Goal: Information Seeking & Learning: Learn about a topic

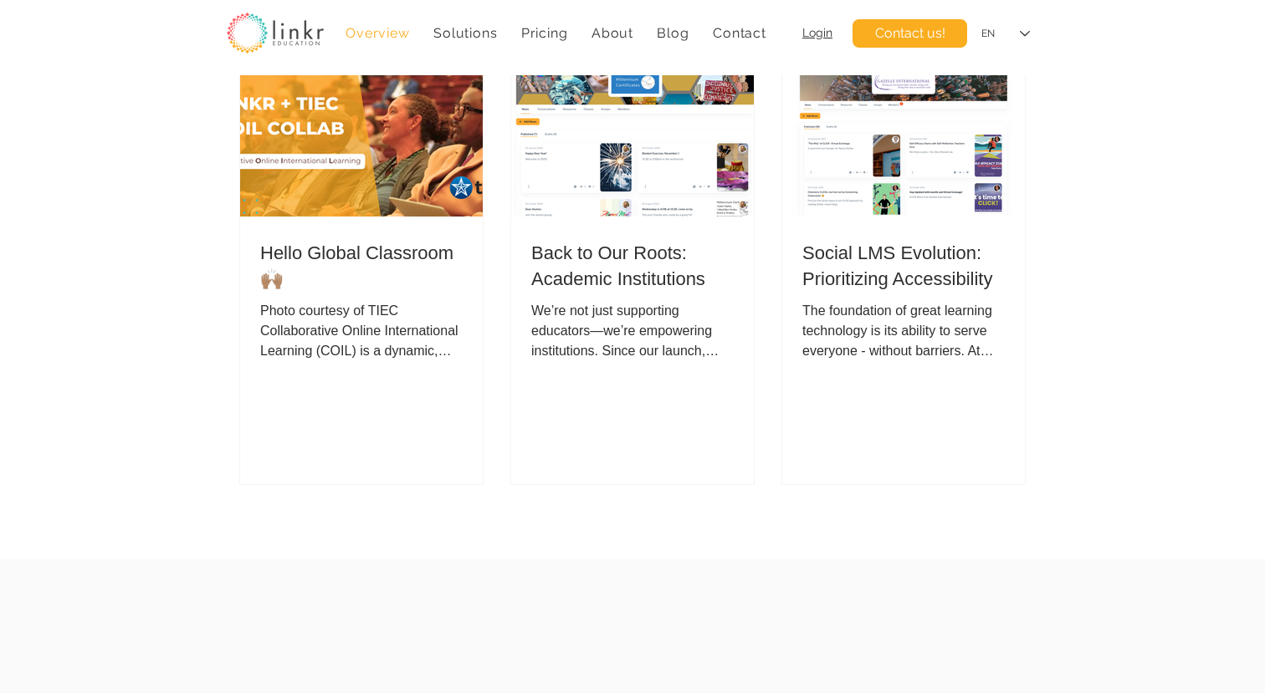
scroll to position [5337, 0]
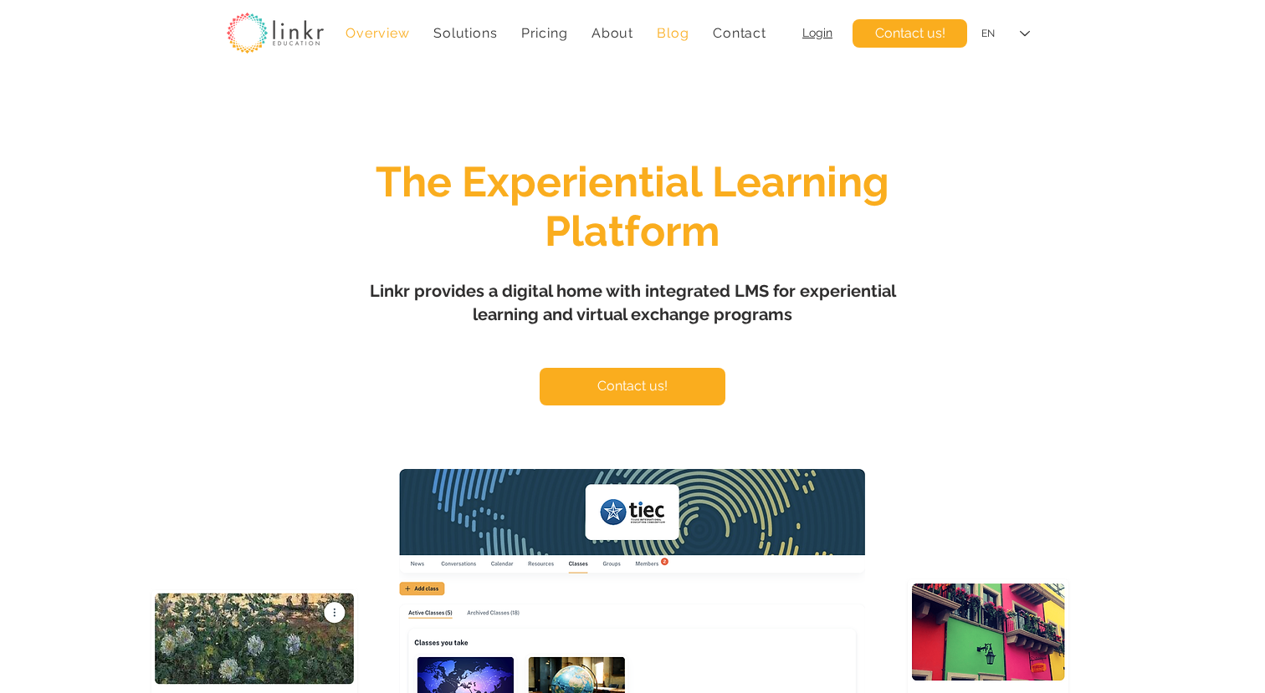
click at [683, 39] on span "Blog" at bounding box center [673, 33] width 32 height 16
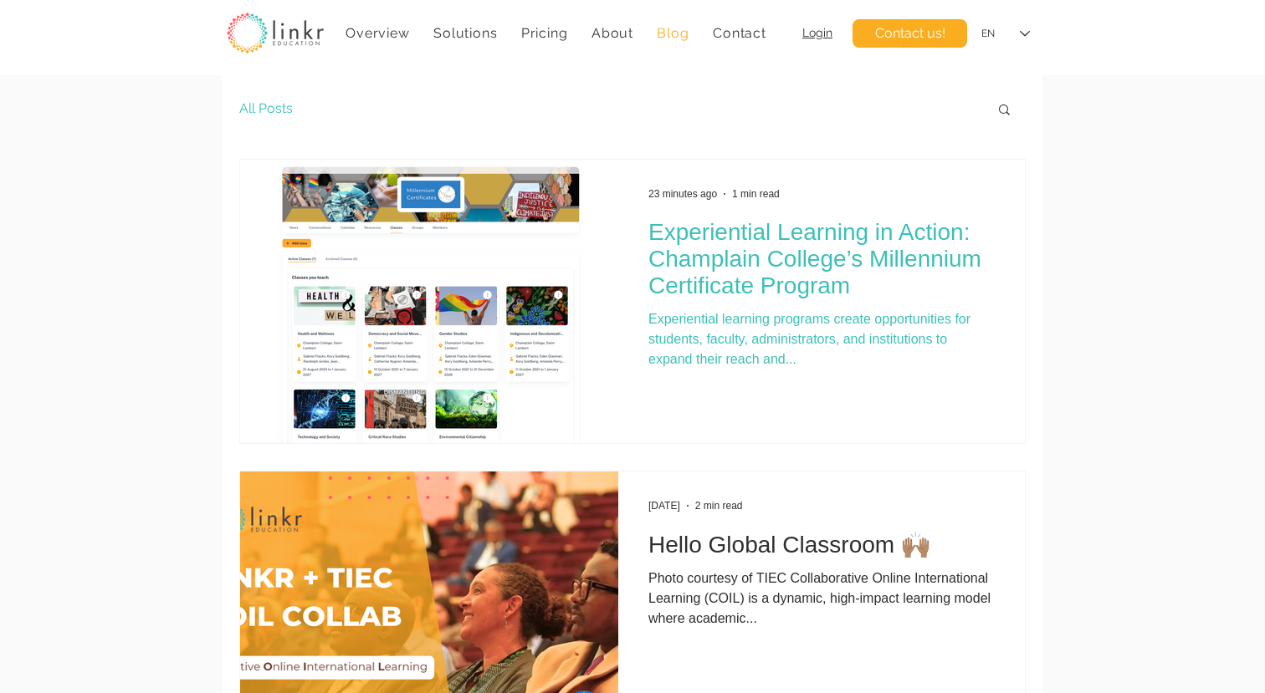
click at [750, 253] on h2 "Experiential Learning in Action: Champlain College’s Millennium Certificate Pro…" at bounding box center [821, 259] width 346 height 80
